Goal: Find specific page/section

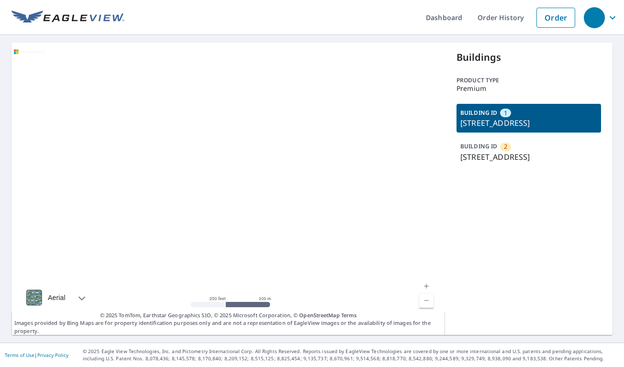
click at [518, 118] on p "350 10th Ave S, Naples, FL, 34102" at bounding box center [529, 122] width 137 height 11
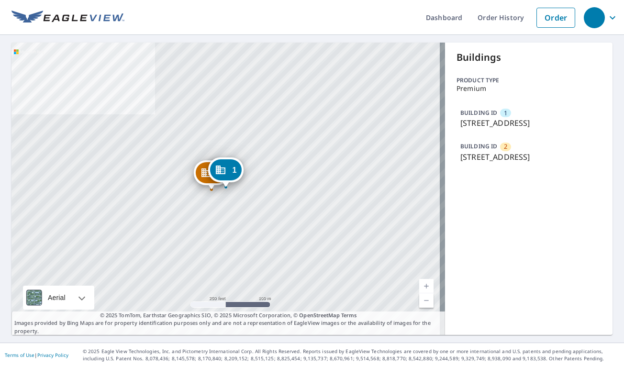
click at [504, 113] on span "1" at bounding box center [505, 113] width 3 height 9
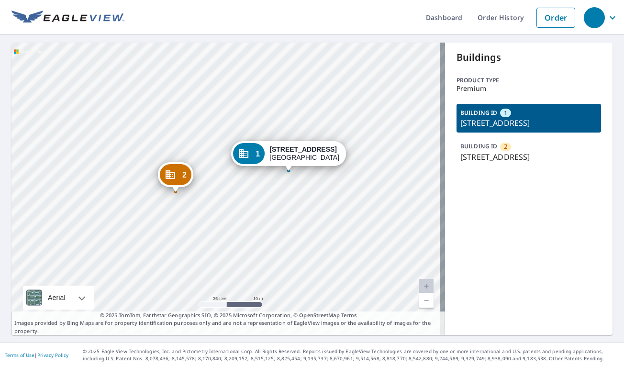
drag, startPoint x: 249, startPoint y: 221, endPoint x: 248, endPoint y: 193, distance: 27.8
click at [248, 193] on div "2 360 10th Ave S Naples, FL 34102 1 350 10th Ave S Naples, FL 34102" at bounding box center [228, 189] width 434 height 292
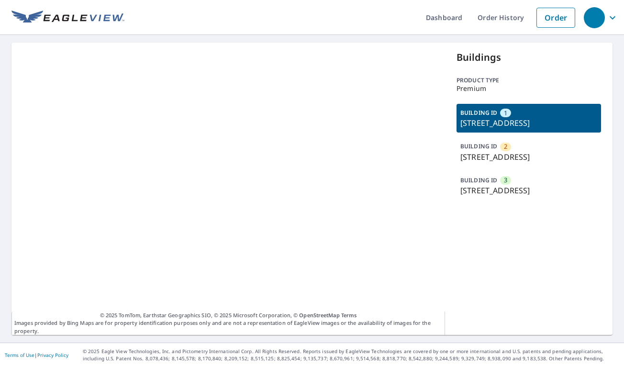
click at [503, 196] on p "6531 Hiddenwalk Dr, Winter Park, FL, 32792" at bounding box center [529, 190] width 137 height 11
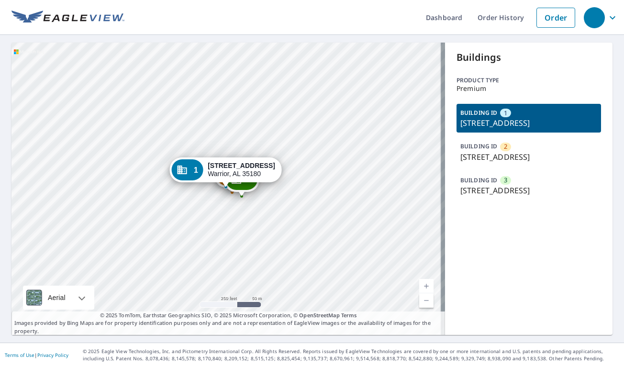
click at [227, 201] on div "2 [STREET_ADDRESS] 3 [STREET_ADDRESS] 1 [STREET_ADDRESS]" at bounding box center [228, 189] width 434 height 292
drag, startPoint x: 338, startPoint y: 180, endPoint x: 348, endPoint y: 134, distance: 47.4
click at [348, 134] on div "2 202 Brake St Warrior, AL 35180 3 202 Brake St Warrior, AL 35180 1 202 Brake S…" at bounding box center [228, 189] width 434 height 292
click at [504, 147] on span "2" at bounding box center [505, 146] width 3 height 9
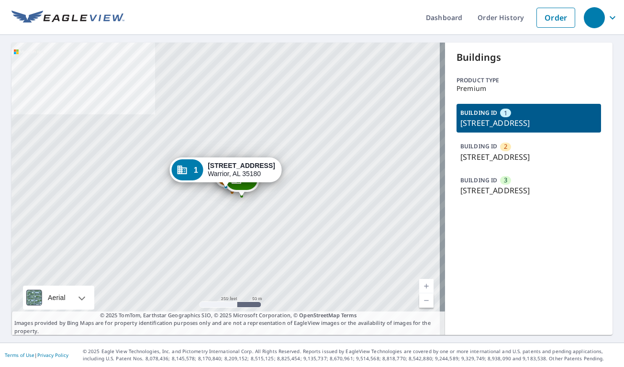
click at [475, 153] on p "202 Brake St, Warrior, AL, 35180" at bounding box center [529, 156] width 137 height 11
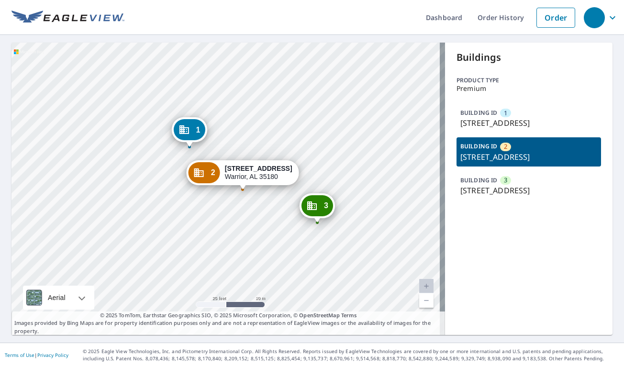
drag, startPoint x: 242, startPoint y: 202, endPoint x: 253, endPoint y: 250, distance: 49.7
click at [254, 254] on div "1 202 Brake St Warrior, AL 35180 3 202 Brake St Warrior, AL 35180 2 202 Brake S…" at bounding box center [228, 189] width 434 height 292
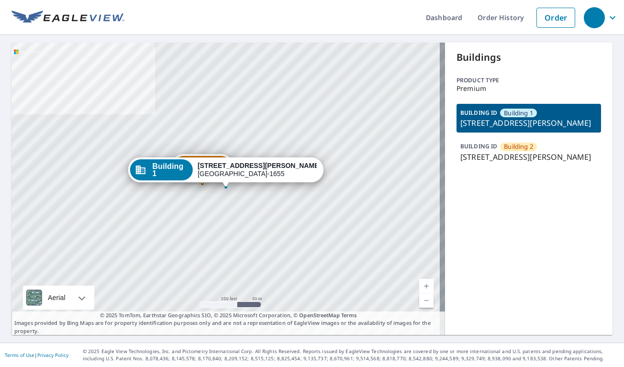
click at [523, 163] on p "[STREET_ADDRESS][PERSON_NAME]" at bounding box center [529, 156] width 137 height 11
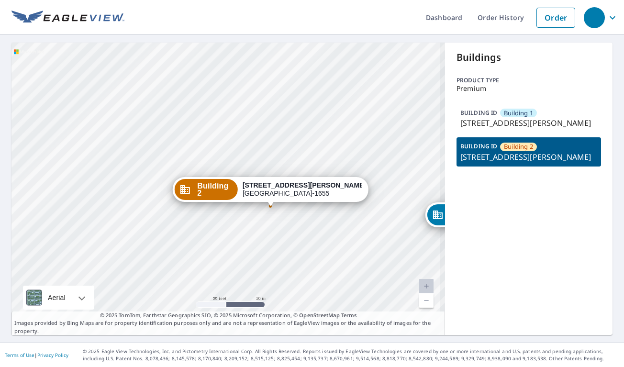
drag, startPoint x: 305, startPoint y: 149, endPoint x: 184, endPoint y: 95, distance: 133.1
click at [184, 95] on div "Building [GEOGRAPHIC_DATA][STREET_ADDRESS][PERSON_NAME]-1655 Building 2 [STREET…" at bounding box center [228, 189] width 434 height 292
